Goal: Task Accomplishment & Management: Complete application form

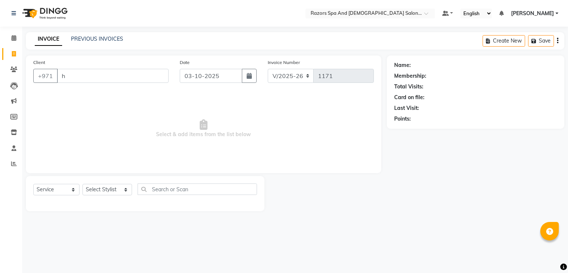
select select "8419"
select select "service"
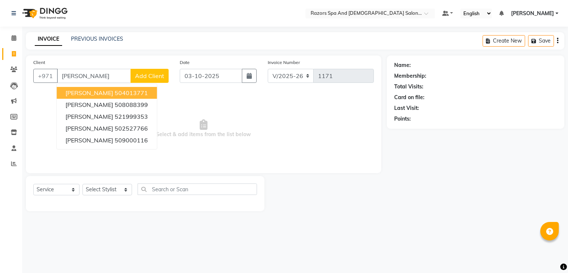
click at [134, 95] on button "Hassan 504013771" at bounding box center [107, 93] width 100 height 12
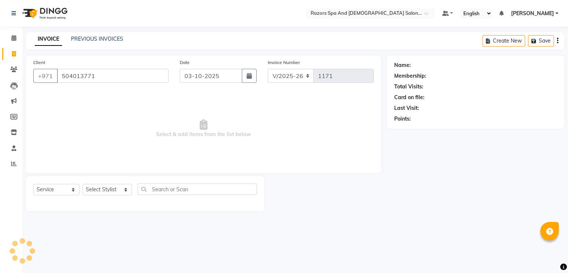
type input "504013771"
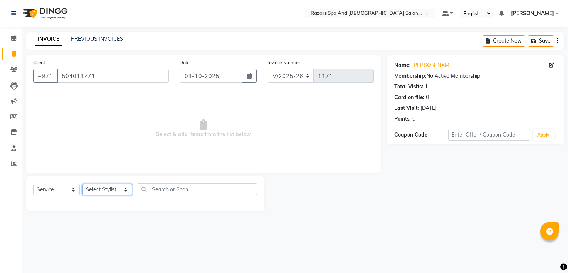
click at [112, 191] on select "Select Stylist [PERSON_NAME] Alaseel [PERSON_NAME] Anwar [PERSON_NAME] Islam [P…" at bounding box center [107, 189] width 50 height 11
select select "81370"
click at [82, 184] on select "Select Stylist [PERSON_NAME] Alaseel [PERSON_NAME] Anwar [PERSON_NAME] Islam [P…" at bounding box center [107, 189] width 50 height 11
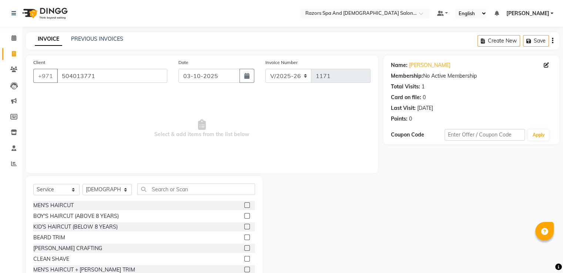
click at [244, 205] on label at bounding box center [247, 205] width 6 height 6
click at [244, 205] on input "checkbox" at bounding box center [246, 205] width 5 height 5
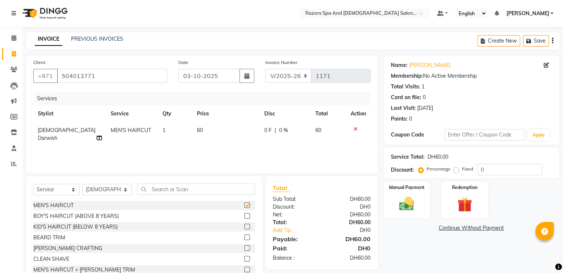
checkbox input "false"
click at [410, 196] on img at bounding box center [406, 203] width 24 height 17
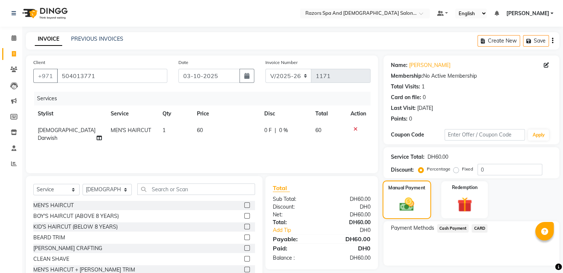
click at [482, 231] on span "CARD" at bounding box center [479, 228] width 16 height 9
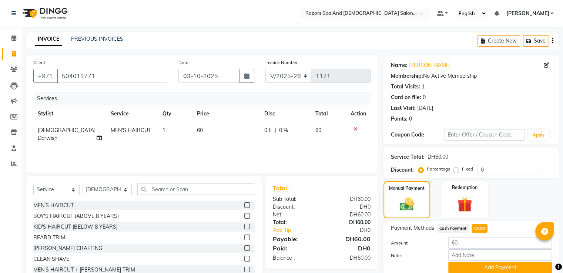
scroll to position [30, 0]
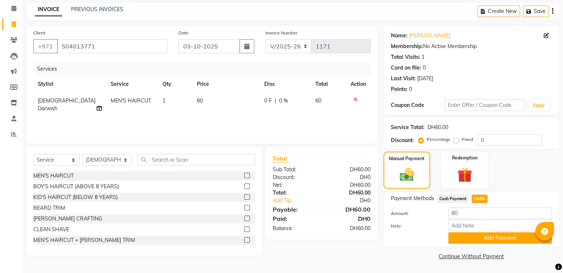
click at [506, 239] on button "Add Payment" at bounding box center [500, 237] width 104 height 11
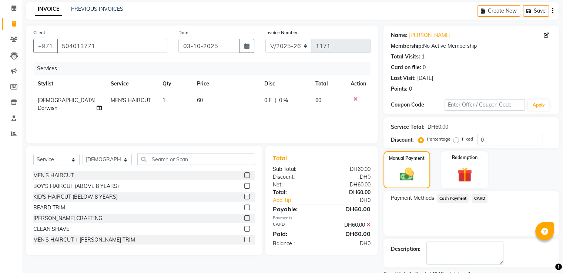
click at [482, 198] on span "CARD" at bounding box center [479, 198] width 16 height 9
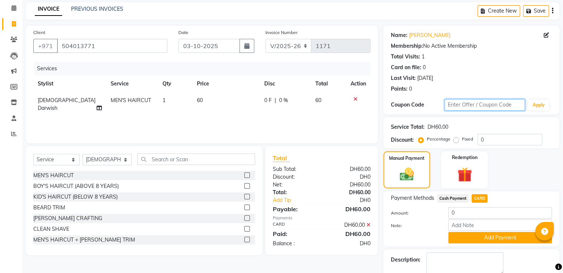
click at [522, 108] on input "text" at bounding box center [484, 104] width 81 height 11
click at [472, 239] on button "Add Payment" at bounding box center [500, 237] width 104 height 11
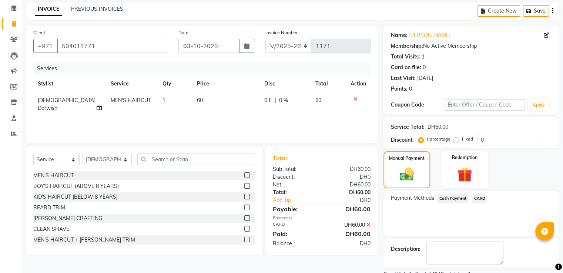
scroll to position [60, 0]
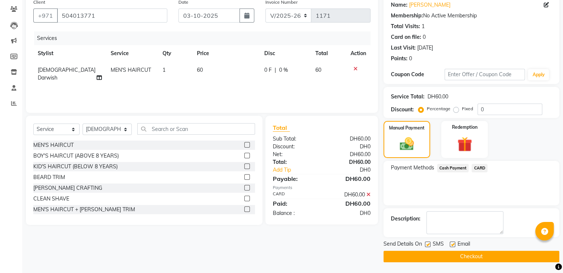
click at [441, 257] on button "Checkout" at bounding box center [471, 256] width 176 height 11
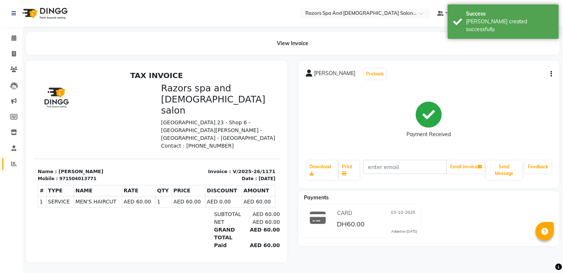
click at [13, 164] on icon at bounding box center [14, 164] width 6 height 6
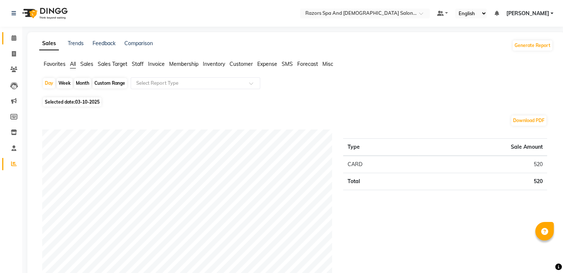
click at [12, 39] on icon at bounding box center [13, 38] width 5 height 6
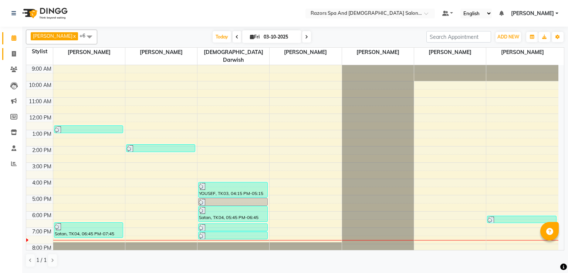
click at [13, 54] on icon at bounding box center [14, 54] width 4 height 6
select select "8419"
select select "service"
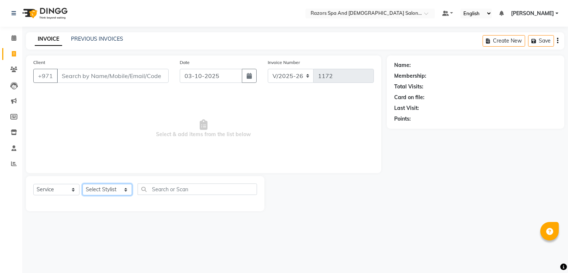
click at [111, 189] on select "Select Stylist [PERSON_NAME] Alaseel [PERSON_NAME] Anwar [PERSON_NAME] Islam [P…" at bounding box center [107, 189] width 50 height 11
select select "81371"
click at [82, 184] on select "Select Stylist [PERSON_NAME] Alaseel [PERSON_NAME] Anwar [PERSON_NAME] Islam [P…" at bounding box center [107, 189] width 50 height 11
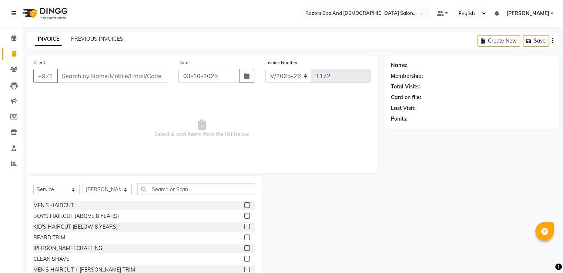
click at [188, 250] on div "[PERSON_NAME] CRAFTING" at bounding box center [144, 248] width 222 height 9
click at [244, 248] on label at bounding box center [247, 248] width 6 height 6
click at [244, 248] on input "checkbox" at bounding box center [246, 248] width 5 height 5
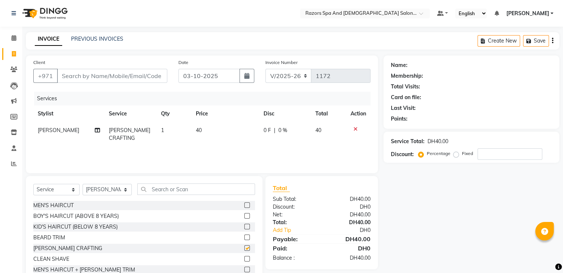
checkbox input "false"
click at [244, 237] on label at bounding box center [247, 238] width 6 height 6
click at [244, 237] on input "checkbox" at bounding box center [246, 237] width 5 height 5
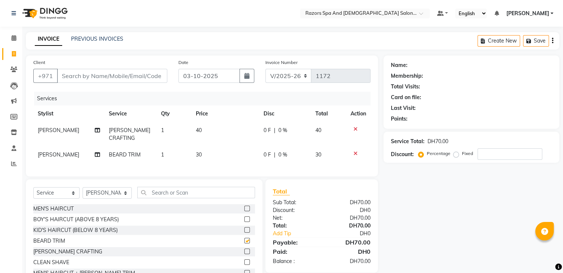
checkbox input "false"
click at [244, 233] on label at bounding box center [247, 230] width 6 height 6
click at [244, 233] on input "checkbox" at bounding box center [246, 230] width 5 height 5
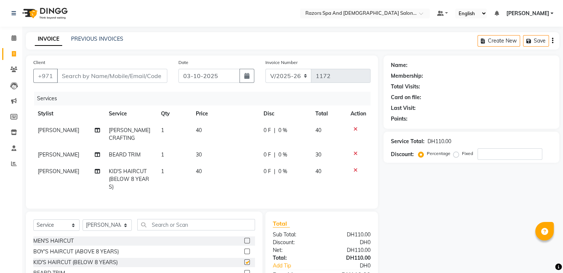
checkbox input "false"
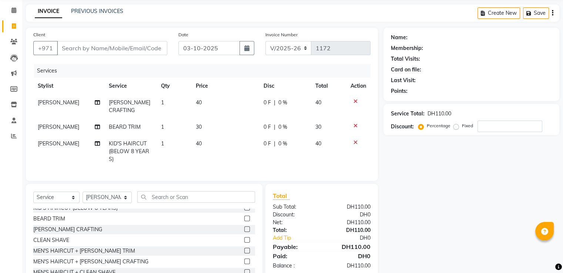
scroll to position [24, 0]
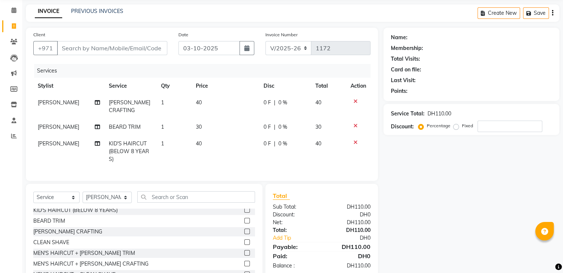
click at [355, 102] on icon at bounding box center [355, 101] width 4 height 5
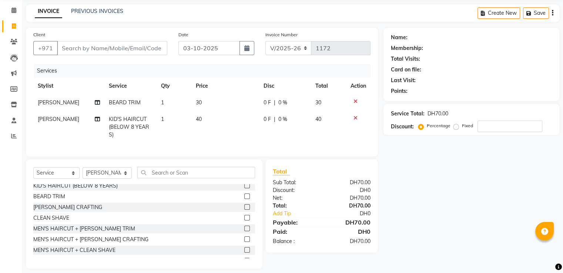
click at [354, 101] on icon at bounding box center [355, 101] width 4 height 5
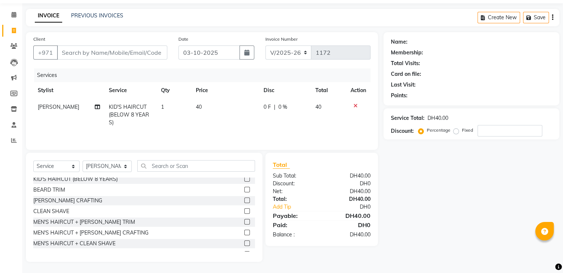
click at [354, 107] on icon at bounding box center [355, 105] width 4 height 5
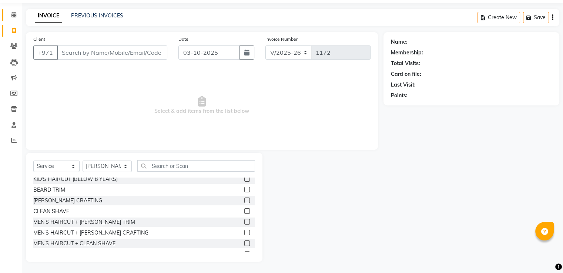
click at [15, 16] on icon at bounding box center [13, 15] width 5 height 6
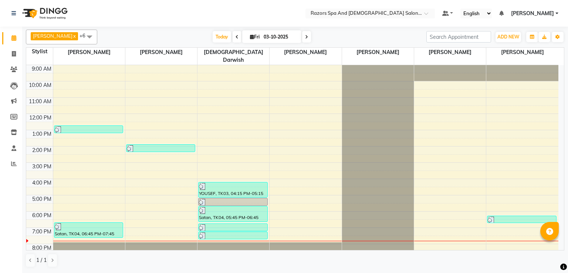
click at [308, 37] on icon at bounding box center [306, 37] width 3 height 4
type input "04-10-2025"
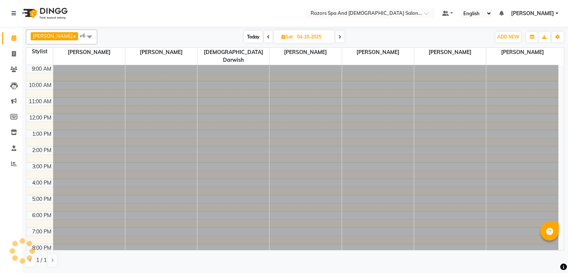
scroll to position [49, 0]
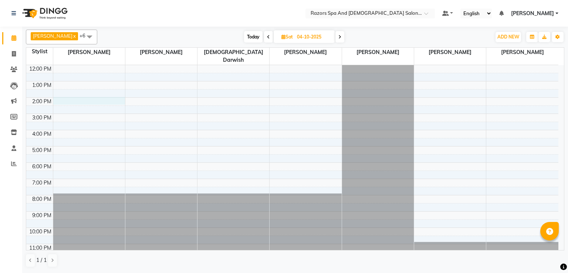
click at [92, 97] on div at bounding box center [89, 101] width 72 height 8
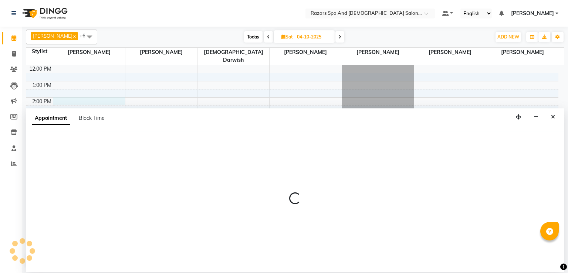
select select "81367"
select select "840"
select select "tentative"
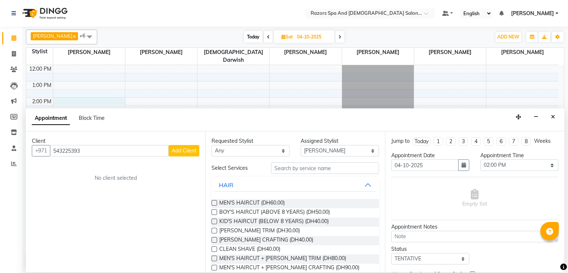
type input "543225393"
click at [185, 150] on span "Add Client" at bounding box center [184, 150] width 25 height 7
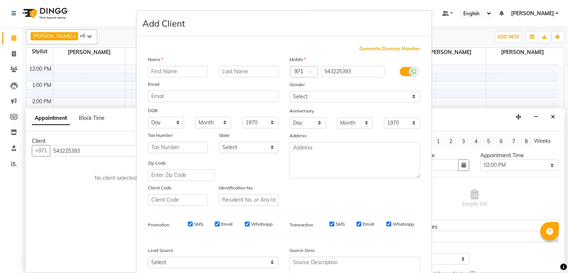
click at [186, 74] on input "text" at bounding box center [178, 71] width 60 height 11
type input "e"
type input "Enoc"
click at [361, 96] on select "Select [DEMOGRAPHIC_DATA] [DEMOGRAPHIC_DATA] Other Prefer Not To Say" at bounding box center [355, 96] width 131 height 11
select select "[DEMOGRAPHIC_DATA]"
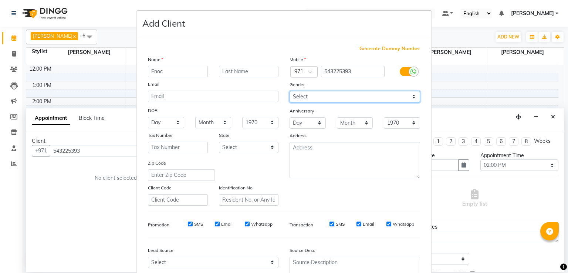
click at [290, 91] on select "Select [DEMOGRAPHIC_DATA] [DEMOGRAPHIC_DATA] Other Prefer Not To Say" at bounding box center [355, 96] width 131 height 11
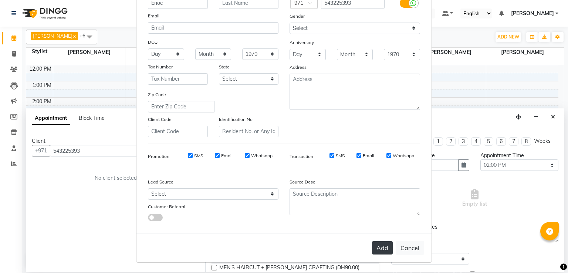
click at [381, 250] on button "Add" at bounding box center [382, 247] width 21 height 13
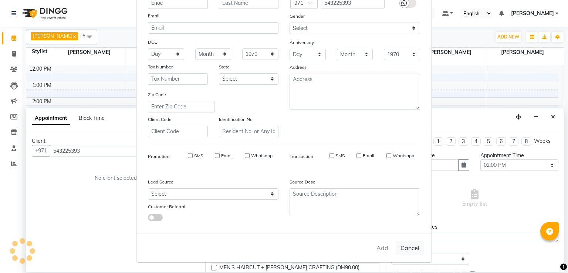
select select
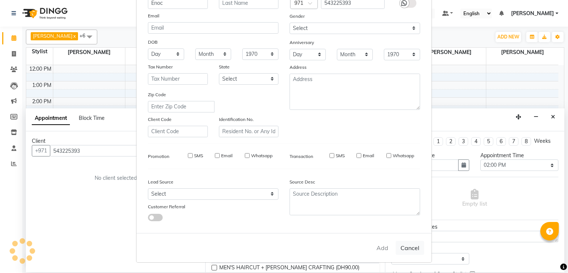
select select
checkbox input "false"
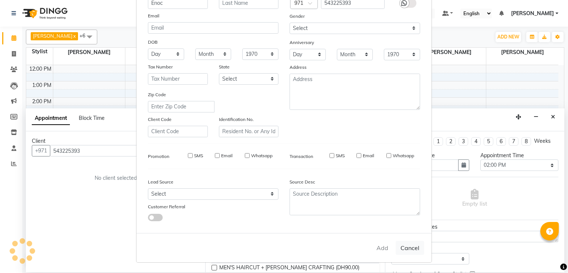
checkbox input "false"
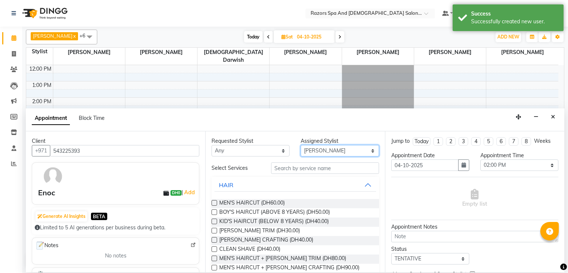
click at [333, 152] on select "Select [PERSON_NAME] Alaseel [PERSON_NAME] Anwar [PERSON_NAME] Islam [PERSON_NA…" at bounding box center [340, 150] width 78 height 11
click at [301, 145] on select "Select [PERSON_NAME] Alaseel [PERSON_NAME] Anwar [PERSON_NAME] Islam [PERSON_NA…" at bounding box center [340, 150] width 78 height 11
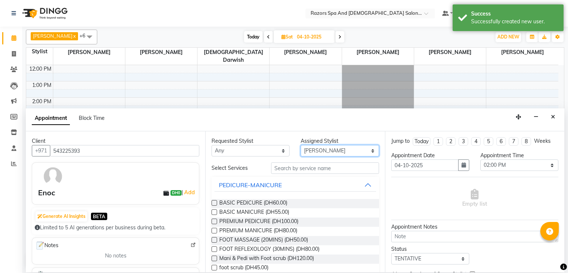
click at [341, 148] on select "Select [PERSON_NAME] Alaseel [PERSON_NAME] Anwar [PERSON_NAME] Islam [PERSON_NA…" at bounding box center [340, 150] width 78 height 11
select select "92552"
click at [301, 145] on select "Select [PERSON_NAME] Alaseel [PERSON_NAME] Anwar [PERSON_NAME] Islam [PERSON_NA…" at bounding box center [340, 150] width 78 height 11
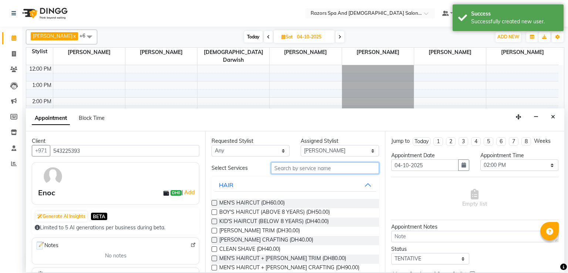
click at [321, 168] on input "text" at bounding box center [325, 167] width 108 height 11
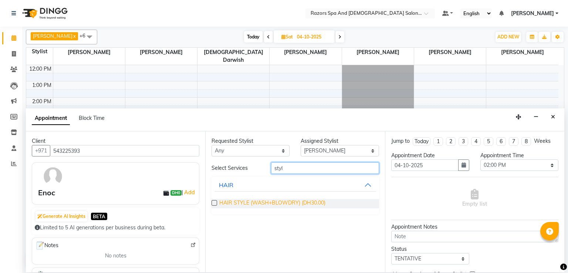
type input "styl"
click at [324, 205] on span "HAIR STYLE (WASH+BLOWDRY) (DH30.00)" at bounding box center [272, 203] width 106 height 9
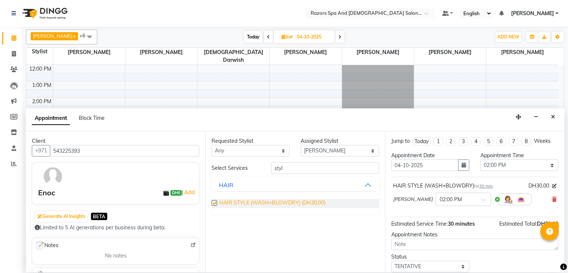
checkbox input "false"
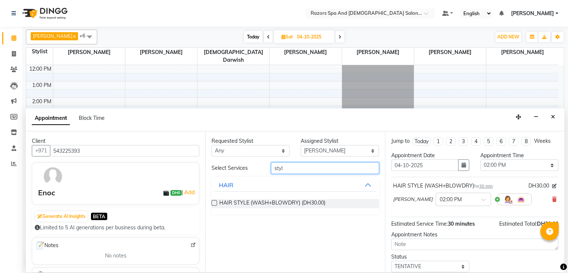
click at [313, 168] on input "styl" at bounding box center [325, 167] width 108 height 11
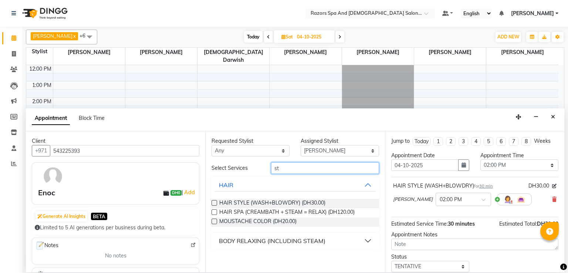
type input "s"
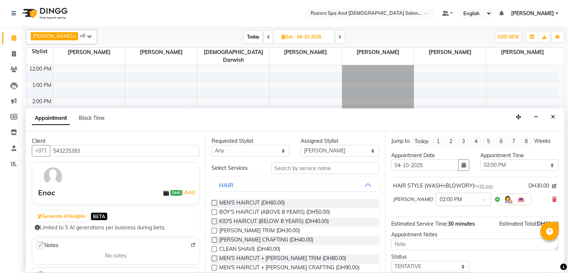
click at [215, 240] on label at bounding box center [215, 240] width 6 height 6
click at [215, 240] on input "checkbox" at bounding box center [214, 240] width 5 height 5
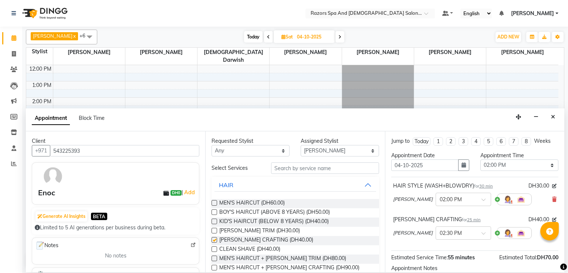
checkbox input "false"
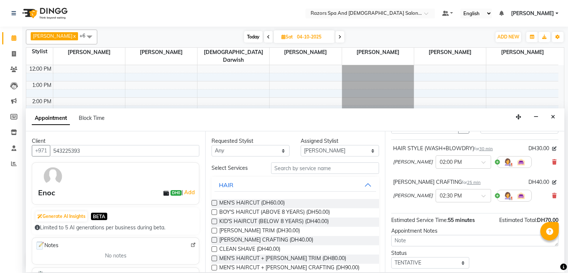
scroll to position [80, 0]
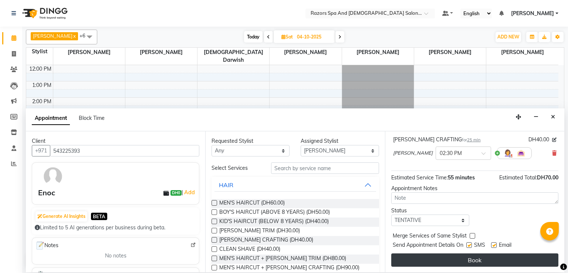
click at [446, 260] on button "Book" at bounding box center [474, 259] width 167 height 13
